Goal: Task Accomplishment & Management: Use online tool/utility

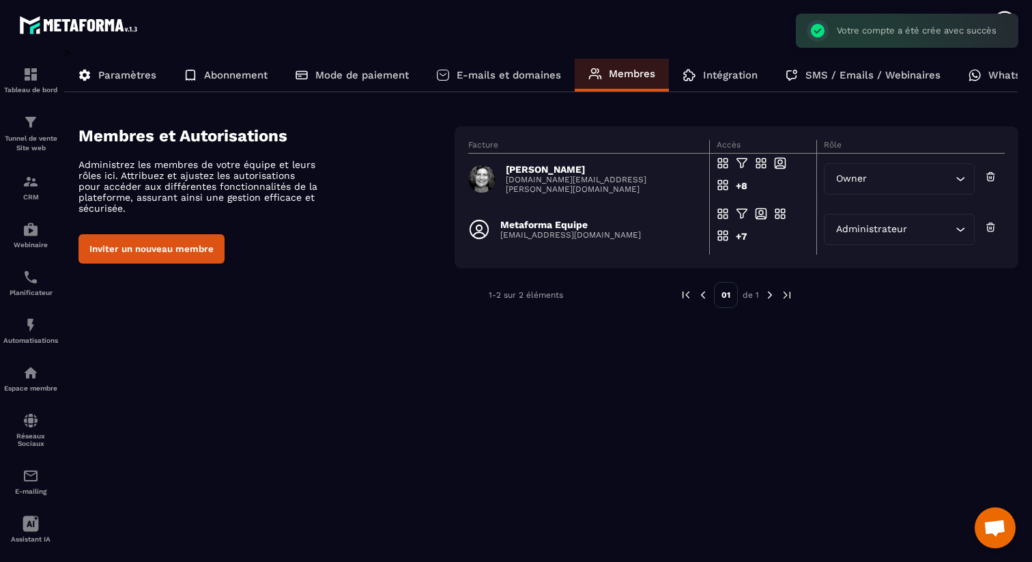
scroll to position [0, 33]
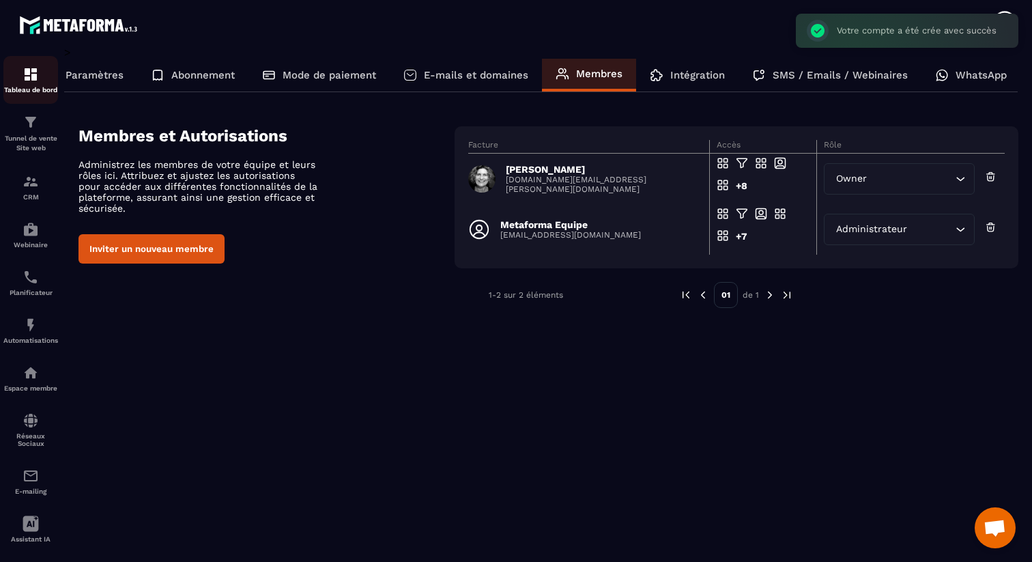
click at [26, 81] on img at bounding box center [31, 74] width 16 height 16
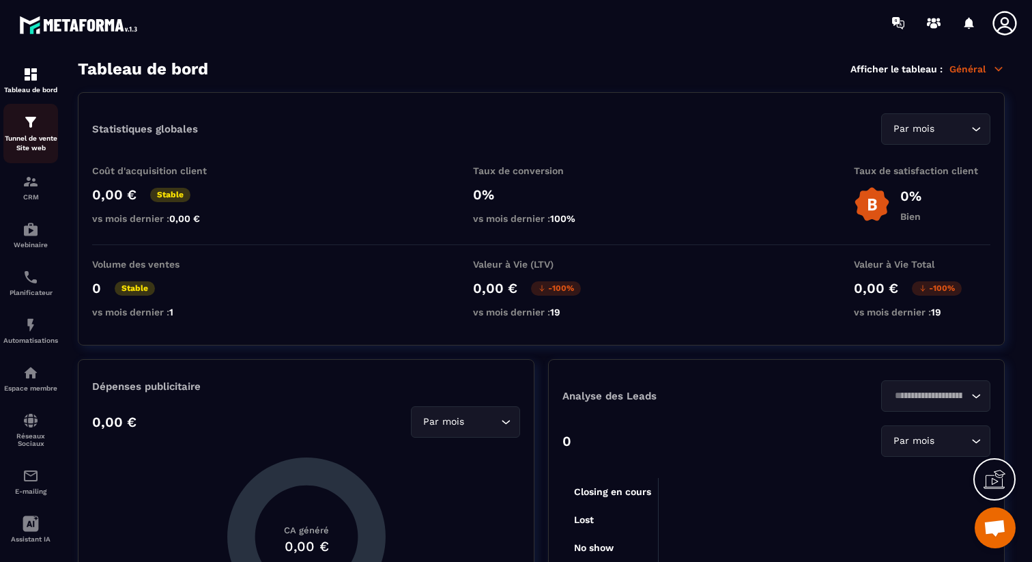
click at [39, 119] on div "Tunnel de vente Site web" at bounding box center [30, 133] width 55 height 39
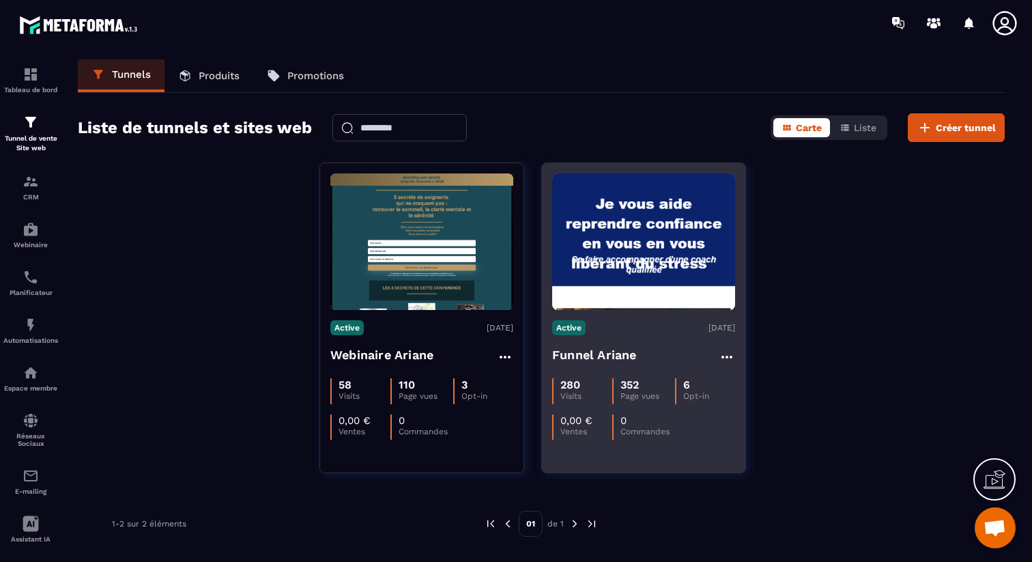
click at [581, 348] on h4 "Funnel Ariane" at bounding box center [594, 354] width 85 height 19
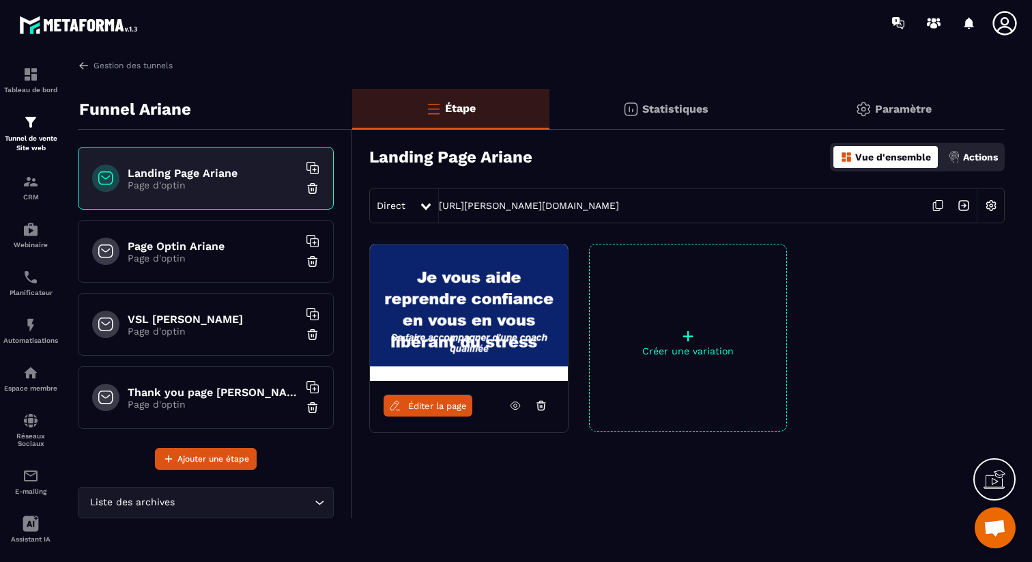
click at [427, 405] on span "Éditer la page" at bounding box center [437, 406] width 59 height 10
